Goal: Task Accomplishment & Management: Use online tool/utility

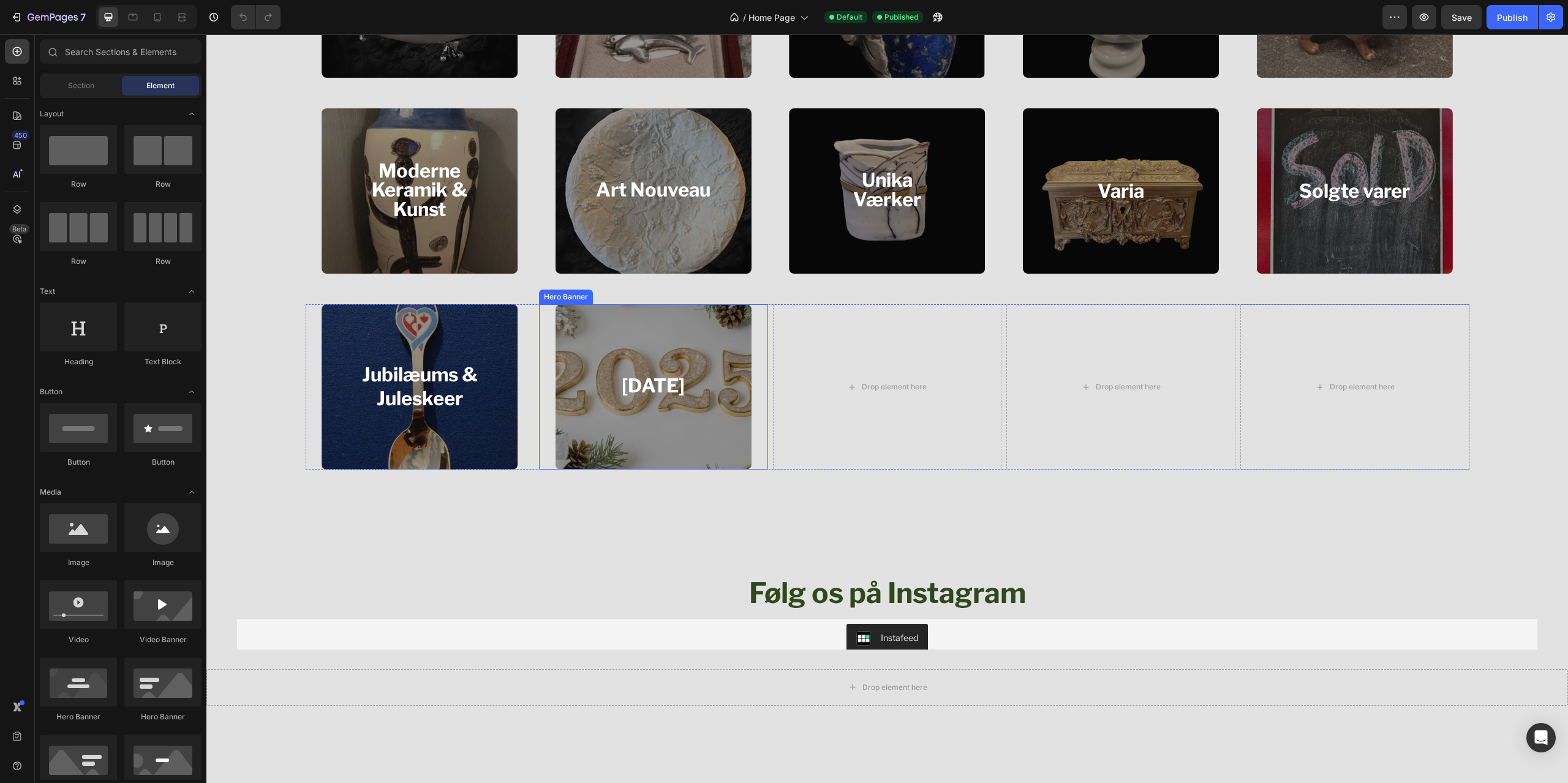
scroll to position [1777, 0]
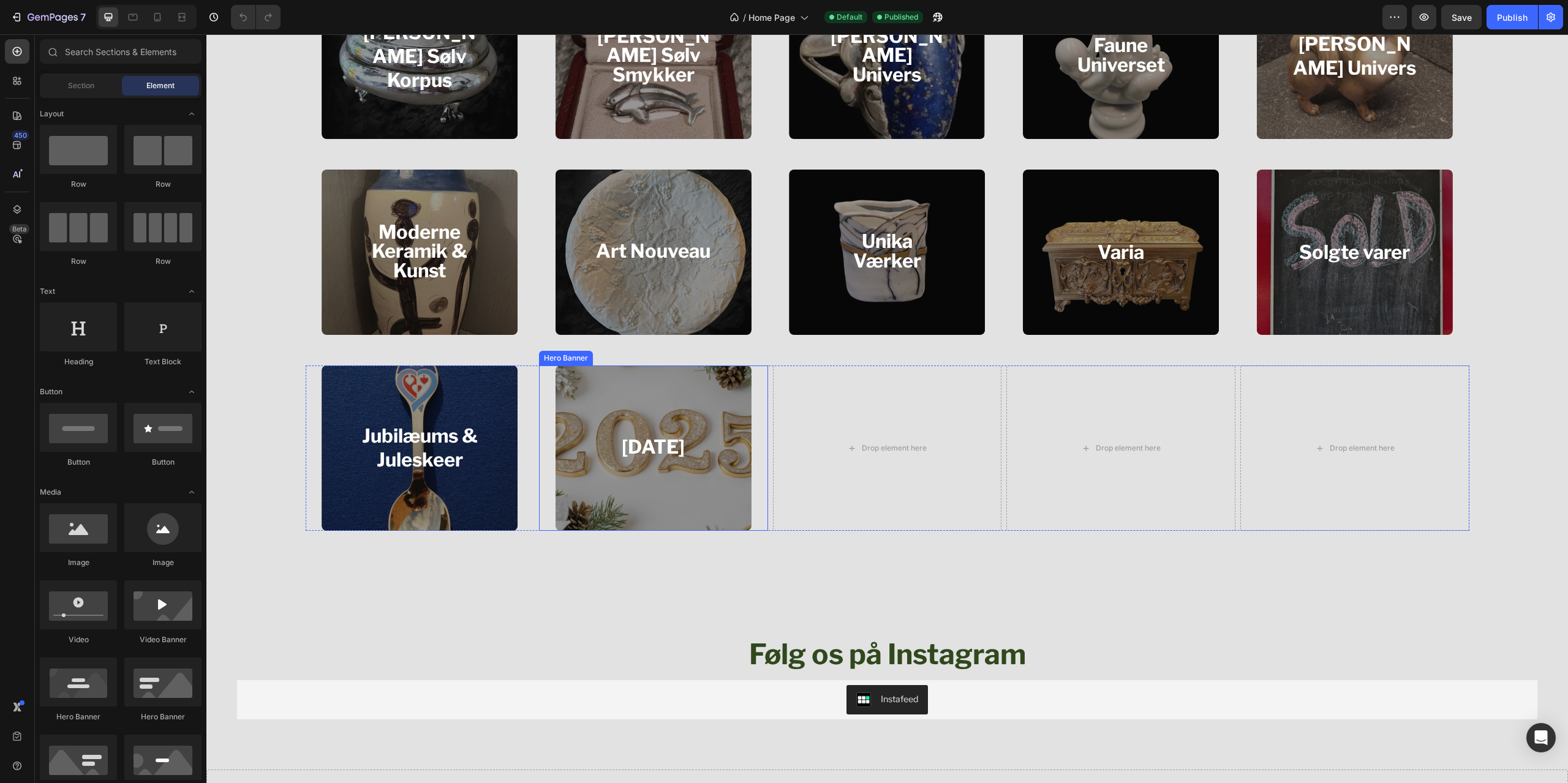
click at [698, 476] on div "[DATE] Heading" at bounding box center [653, 448] width 129 height 62
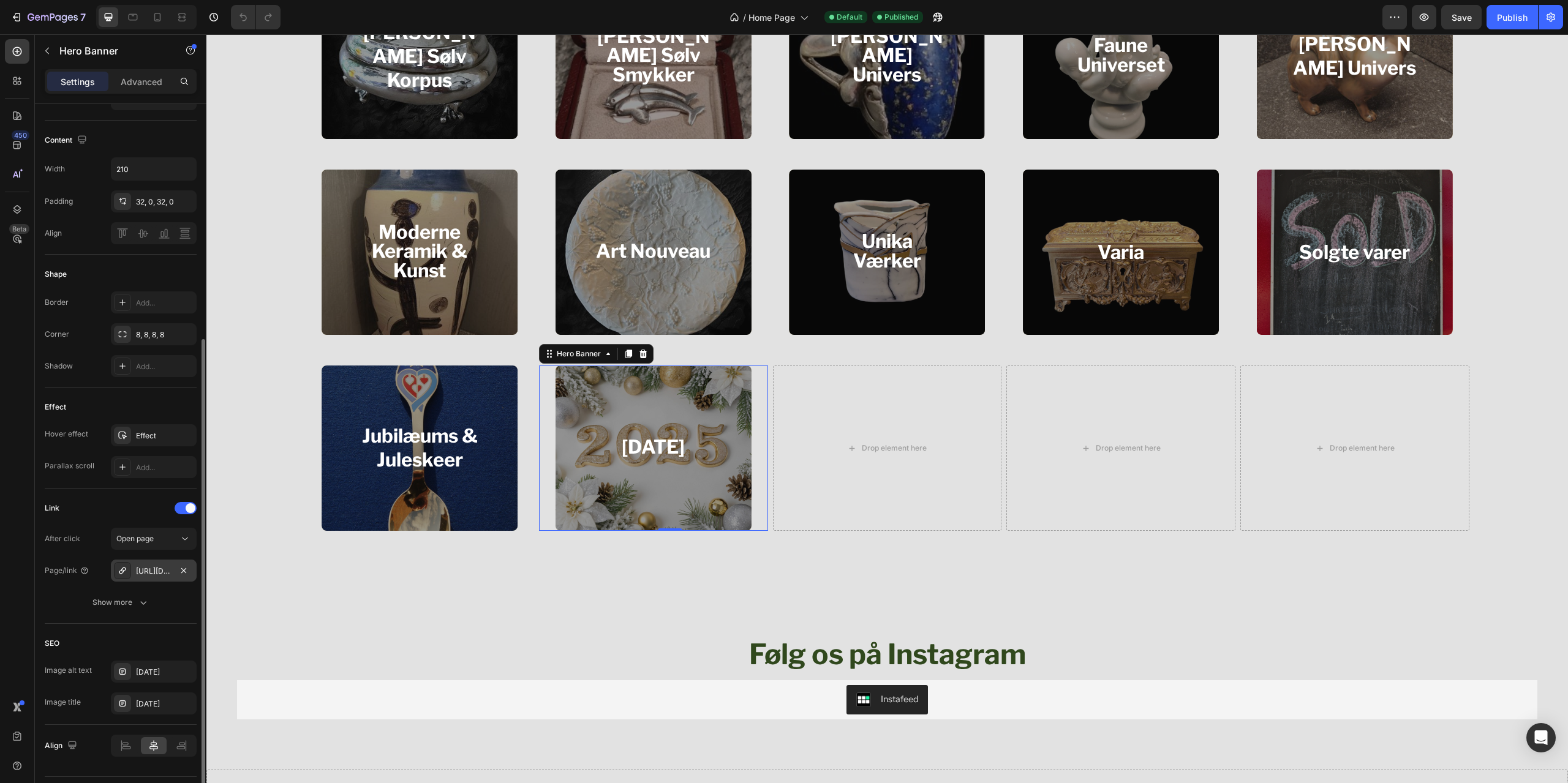
scroll to position [400, 0]
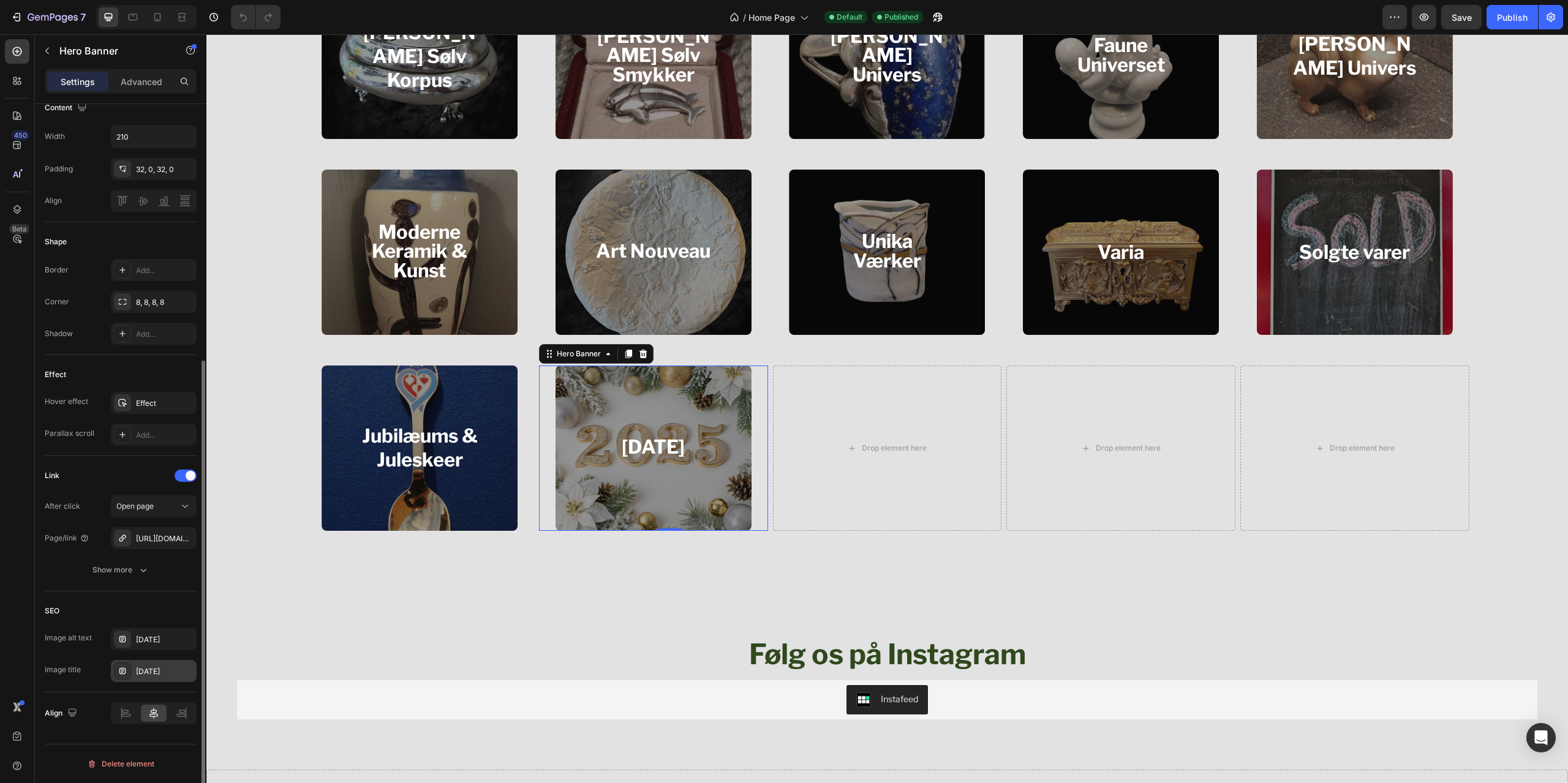
click at [148, 674] on div "[DATE]" at bounding box center [165, 672] width 58 height 11
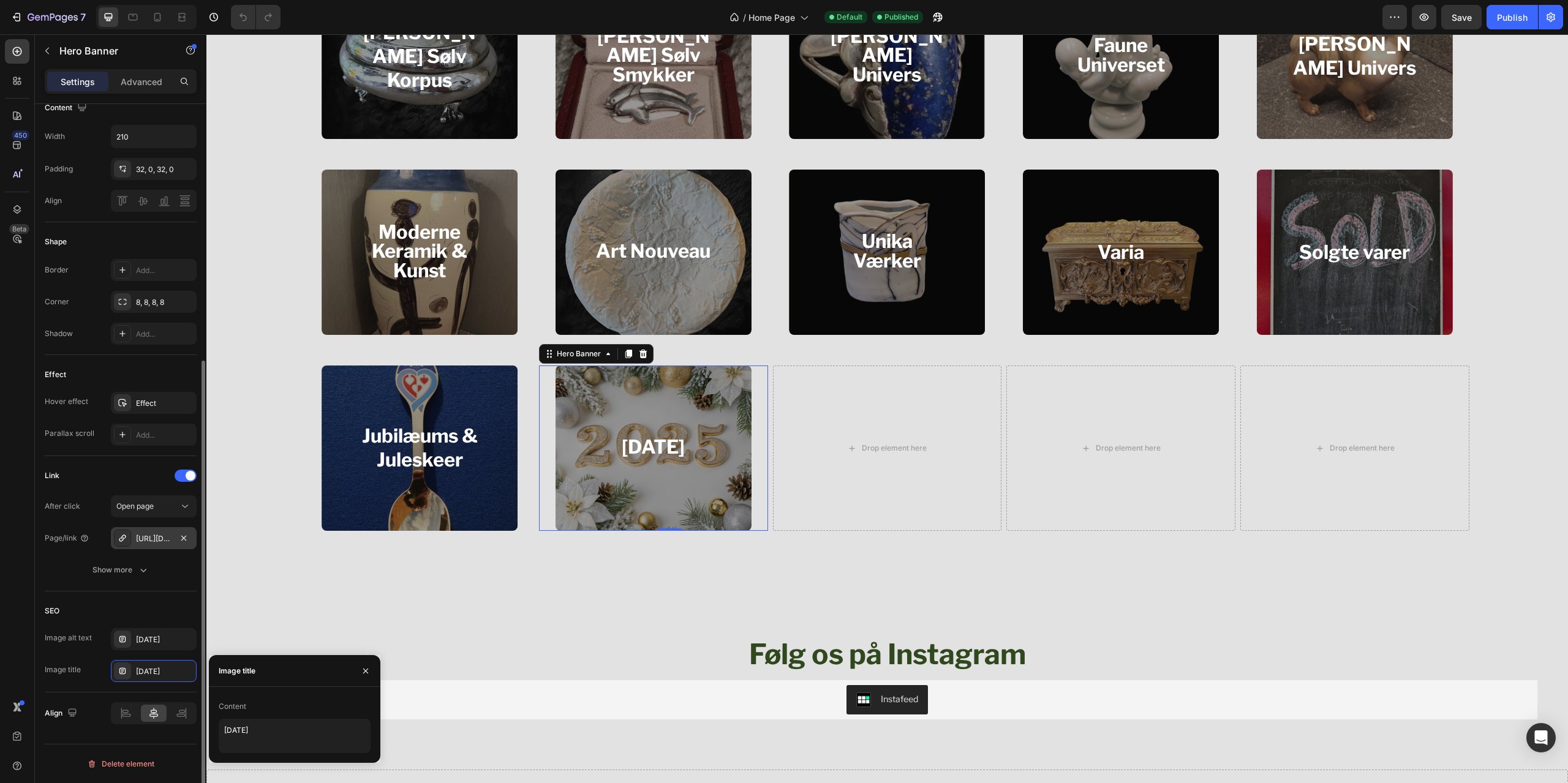
click at [149, 542] on div "[URL][DOMAIN_NAME]" at bounding box center [154, 539] width 36 height 11
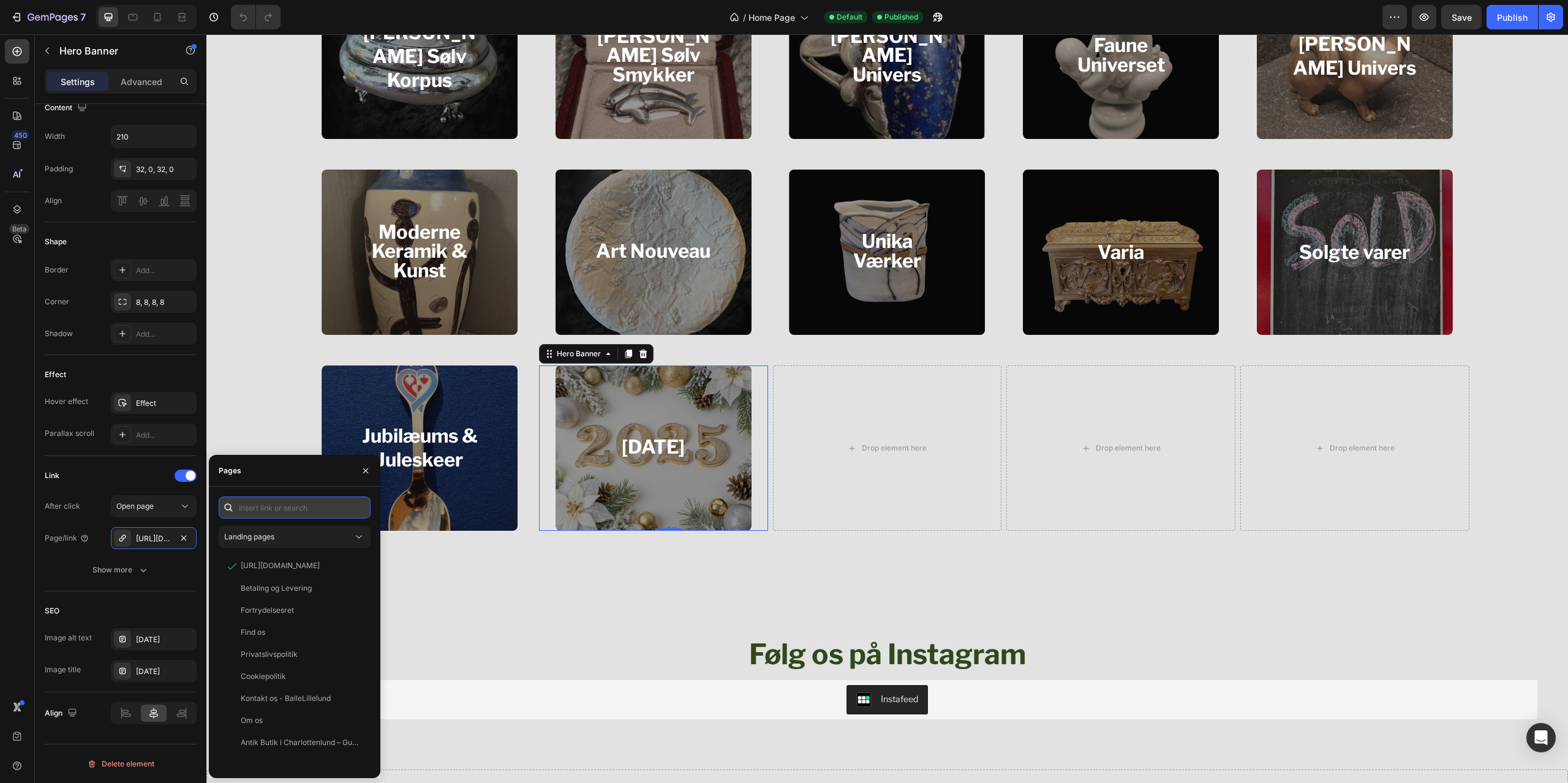
click at [287, 512] on input "text" at bounding box center [294, 508] width 152 height 22
type input "[DATE]"
click at [293, 540] on div "Landing pages" at bounding box center [289, 537] width 129 height 11
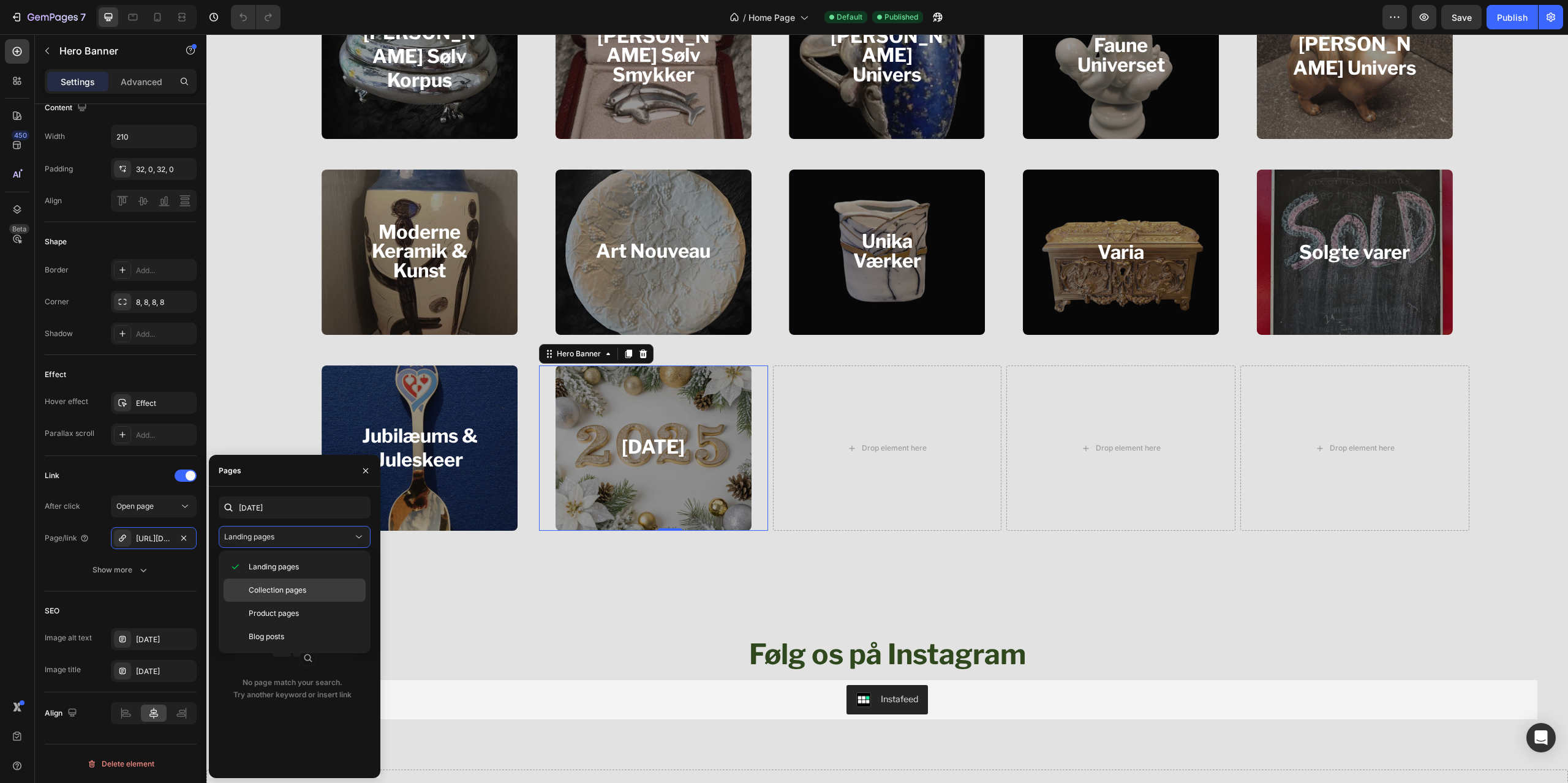
click at [294, 580] on div "Collection pages" at bounding box center [294, 590] width 142 height 23
click at [289, 583] on div "[DATE]" at bounding box center [292, 589] width 137 height 11
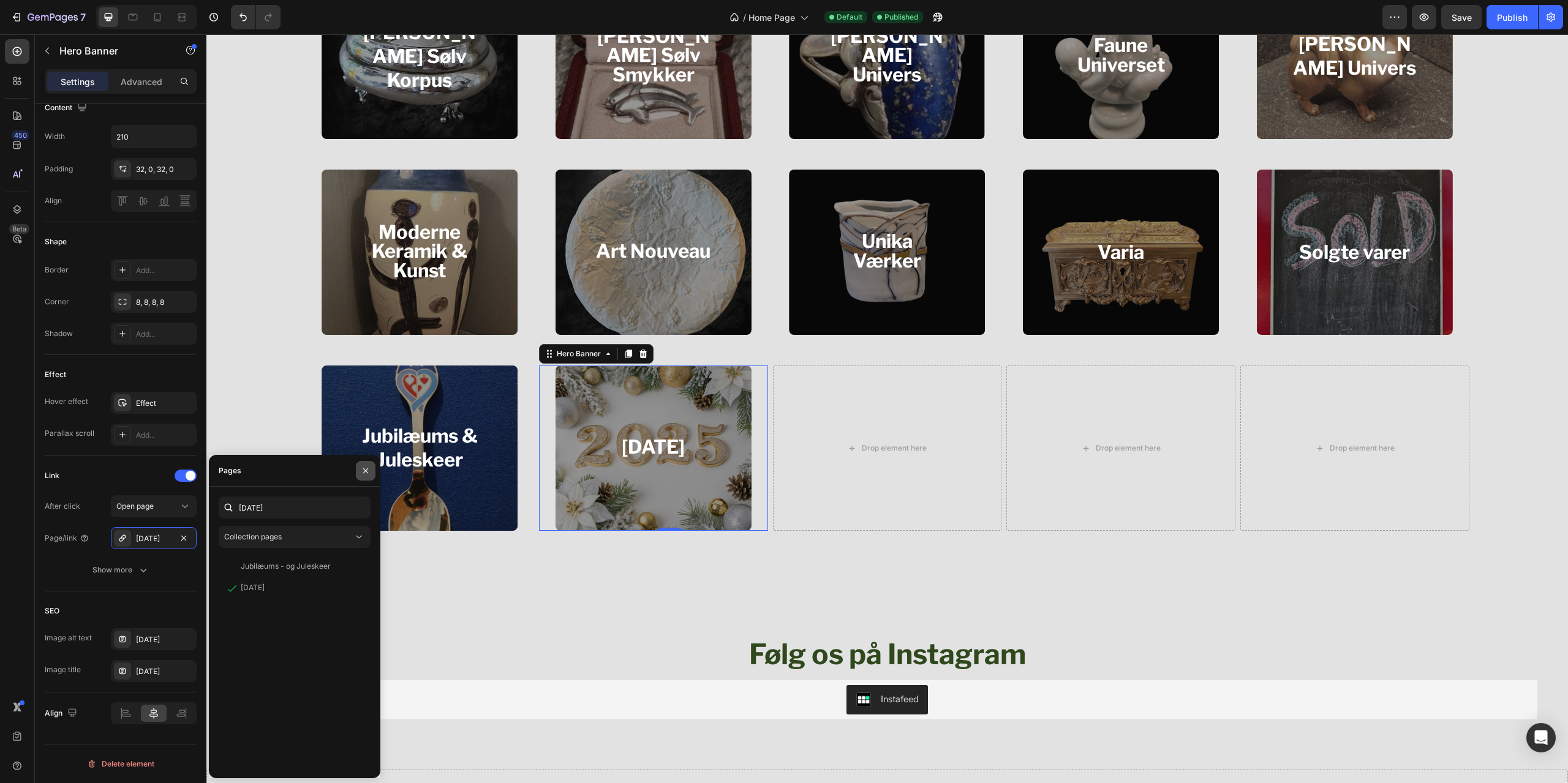
click at [365, 477] on button "button" at bounding box center [365, 470] width 19 height 19
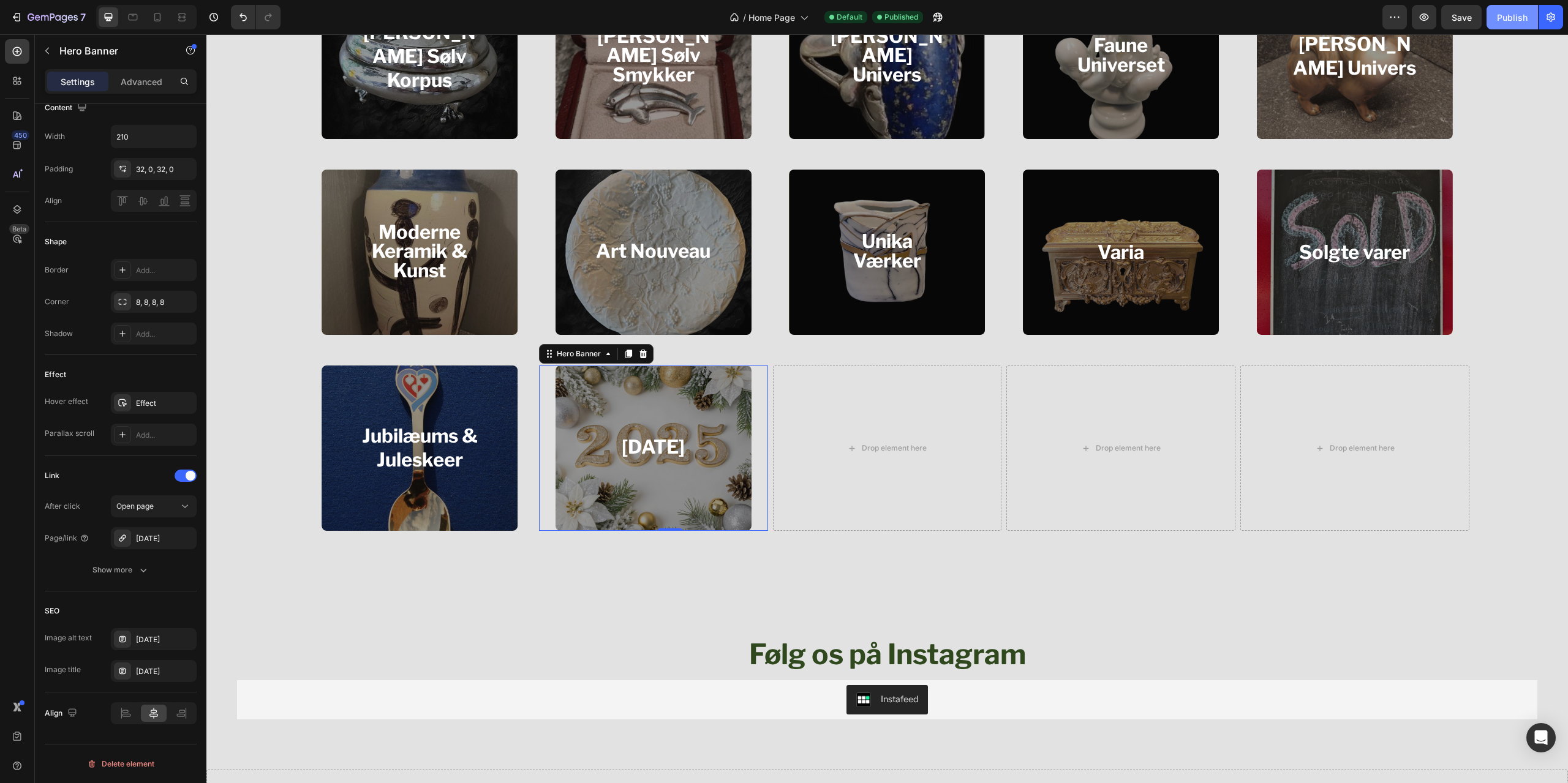
click at [1516, 17] on div "Publish" at bounding box center [1512, 17] width 30 height 13
